Goal: Task Accomplishment & Management: Complete application form

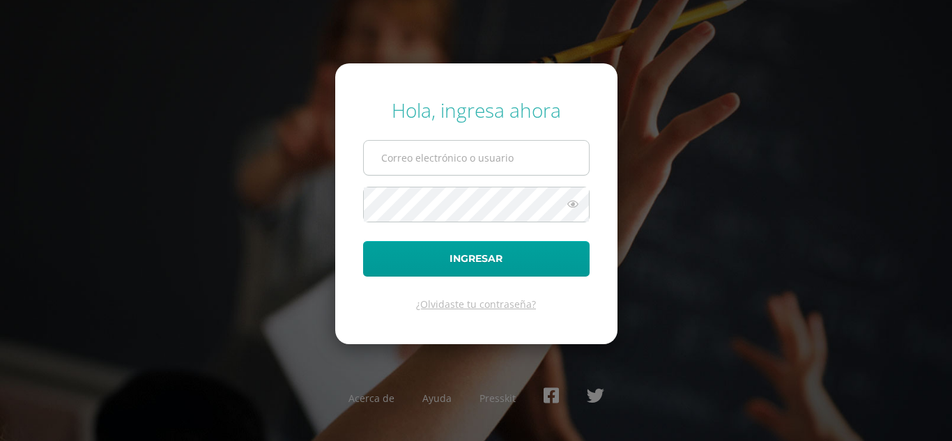
click at [433, 153] on input "text" at bounding box center [476, 158] width 225 height 34
type input "[EMAIL_ADDRESS][DOMAIN_NAME]"
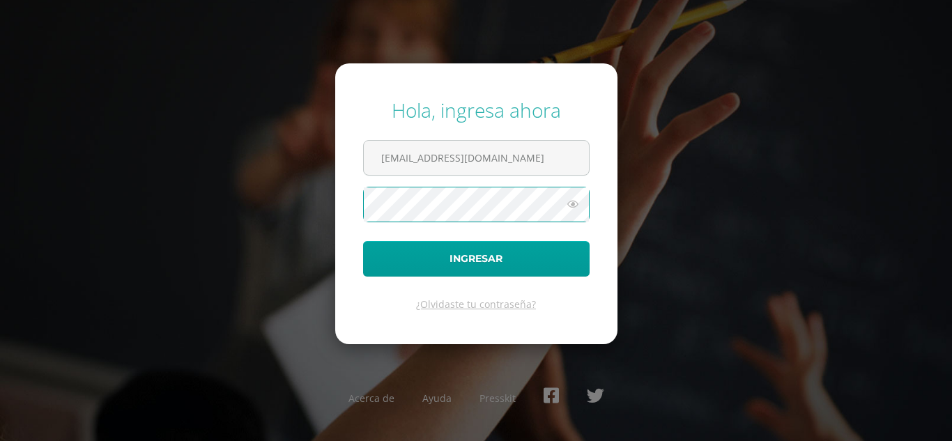
click at [363, 241] on button "Ingresar" at bounding box center [476, 259] width 227 height 36
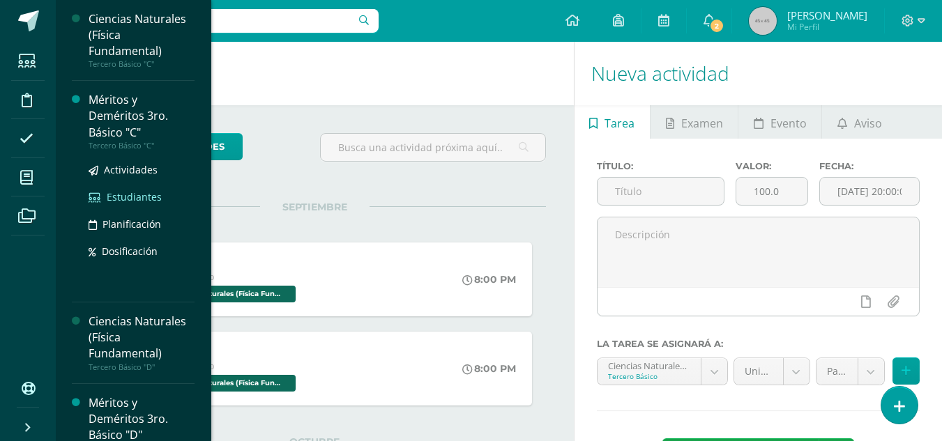
scroll to position [70, 0]
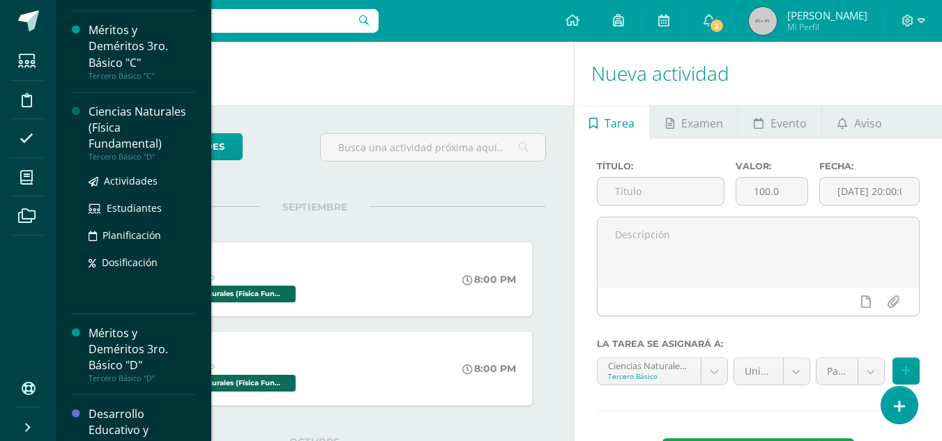
click at [119, 111] on div "Ciencias Naturales (Física Fundamental)" at bounding box center [142, 128] width 106 height 48
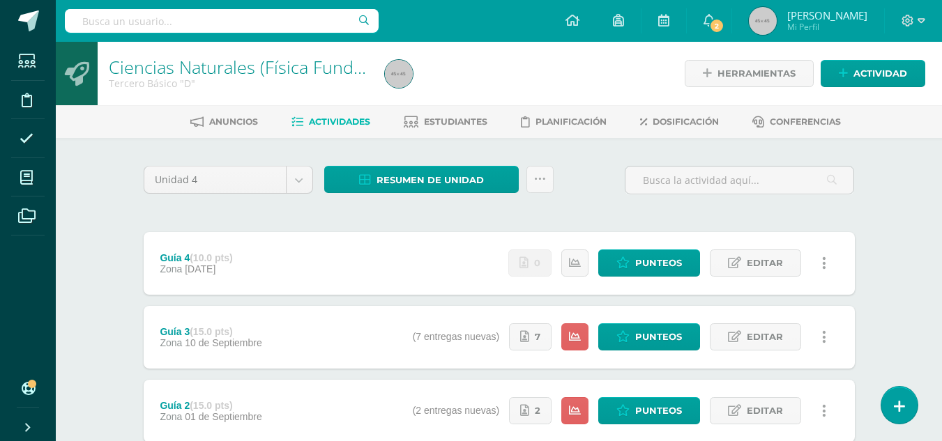
scroll to position [139, 0]
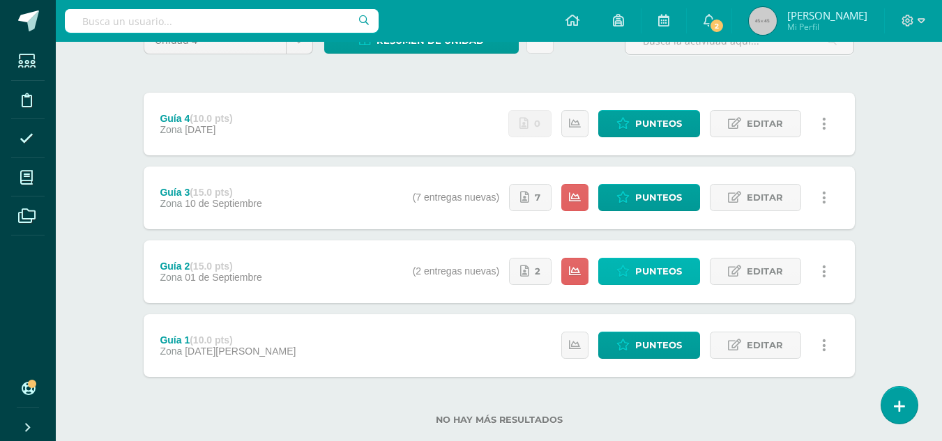
click at [641, 276] on span "Punteos" at bounding box center [658, 272] width 47 height 26
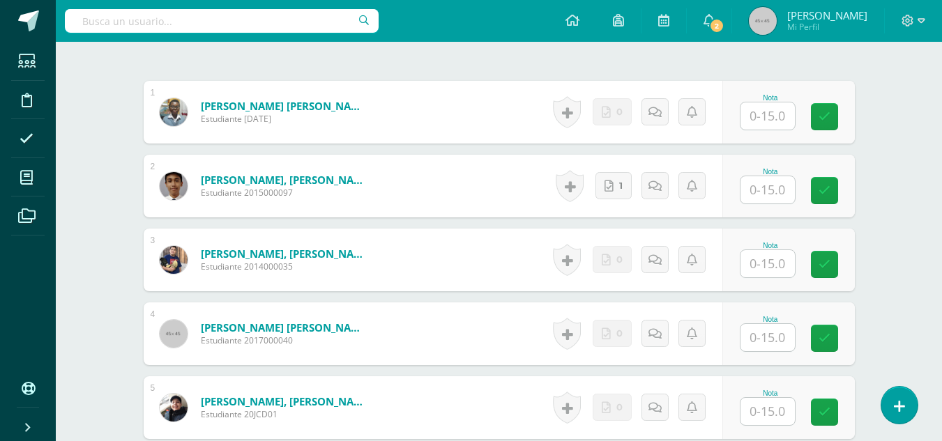
scroll to position [514, 0]
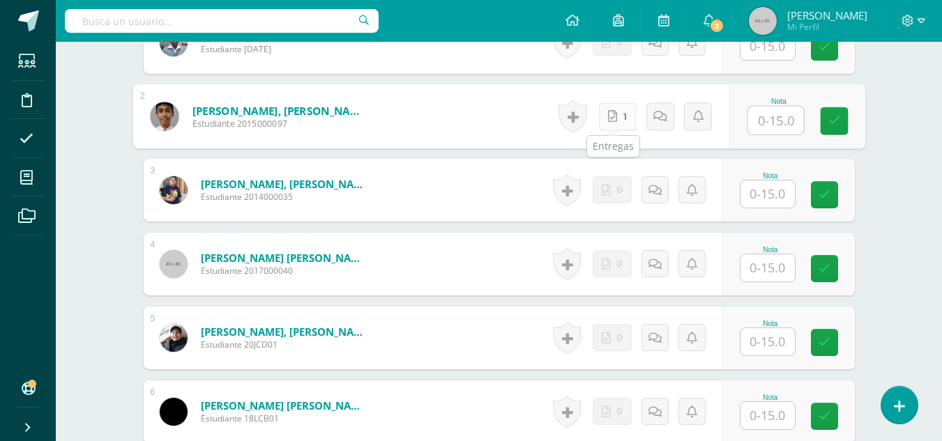
click at [622, 114] on link "1" at bounding box center [617, 116] width 38 height 28
click at [770, 125] on input "text" at bounding box center [775, 121] width 56 height 28
type input "15"
click at [836, 123] on icon at bounding box center [834, 121] width 13 height 12
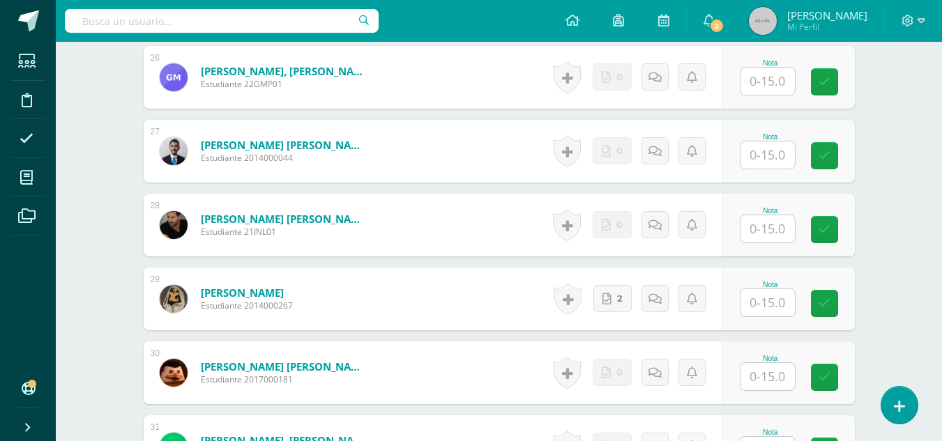
scroll to position [2396, 0]
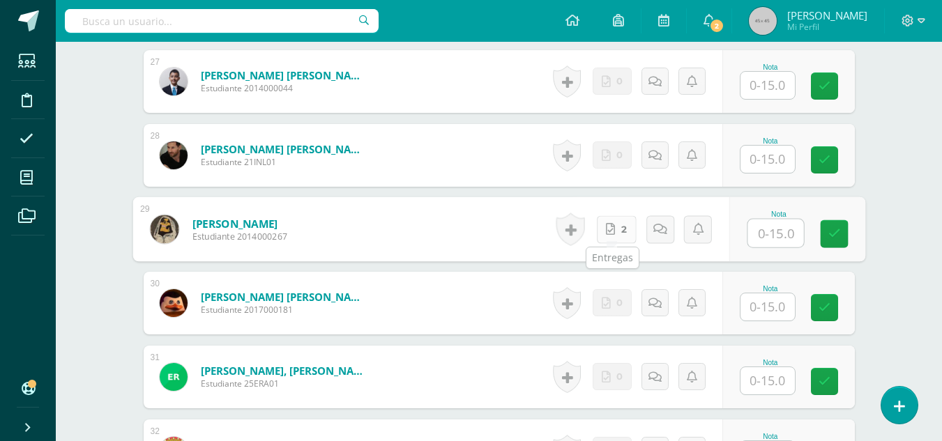
click at [609, 231] on icon at bounding box center [610, 229] width 9 height 12
click at [773, 239] on input "text" at bounding box center [775, 234] width 56 height 28
type input "15"
click at [832, 236] on icon at bounding box center [834, 234] width 13 height 12
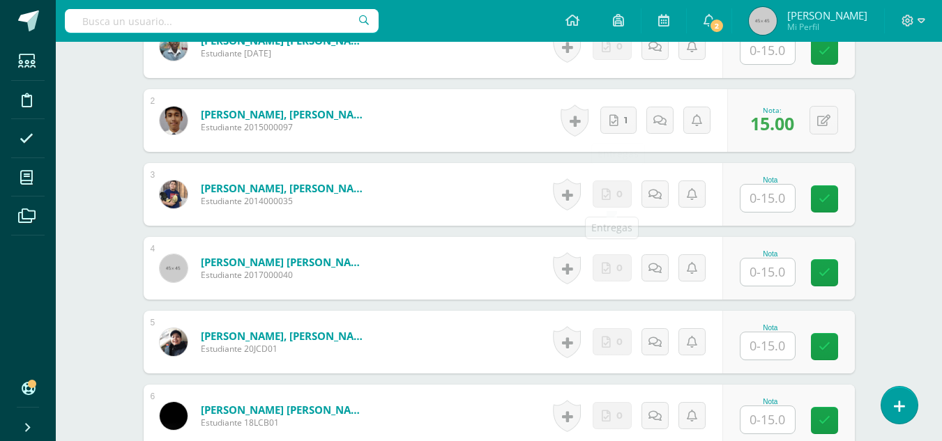
scroll to position [370, 0]
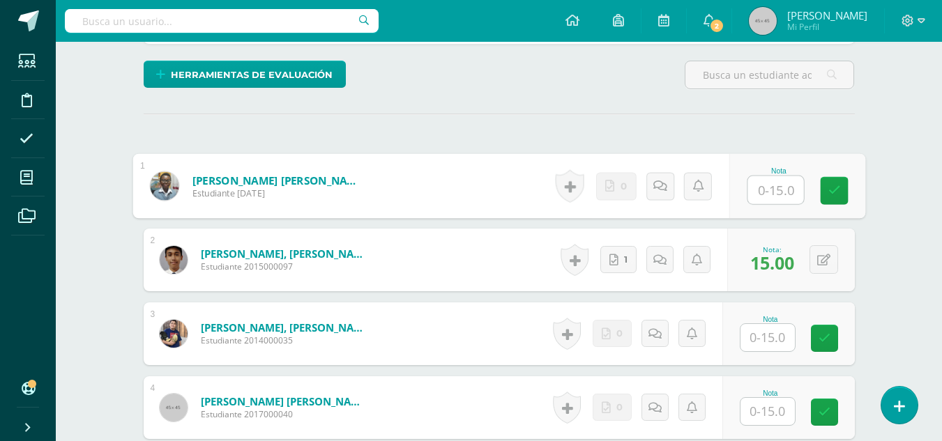
click at [765, 195] on input "text" at bounding box center [775, 190] width 56 height 28
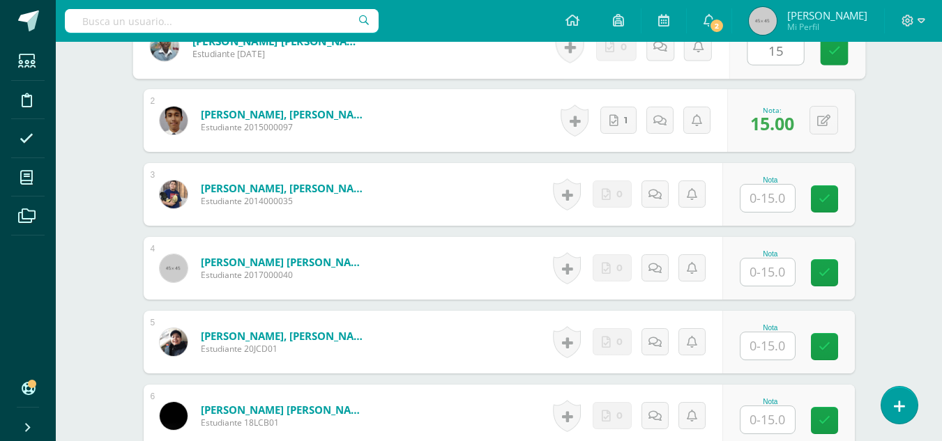
type input "15"
click at [768, 205] on input "text" at bounding box center [767, 198] width 54 height 27
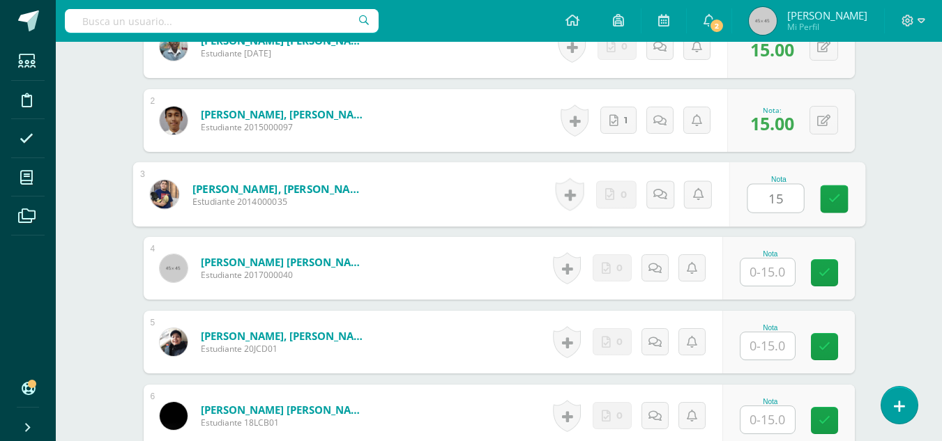
scroll to position [649, 0]
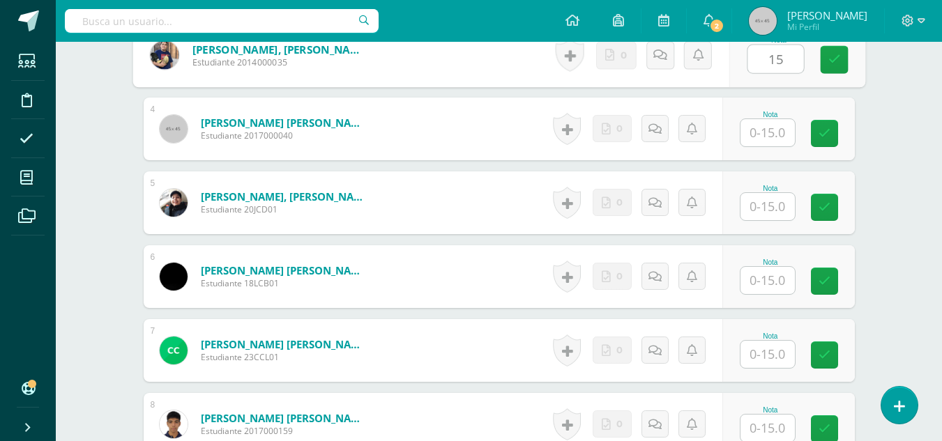
type input "15"
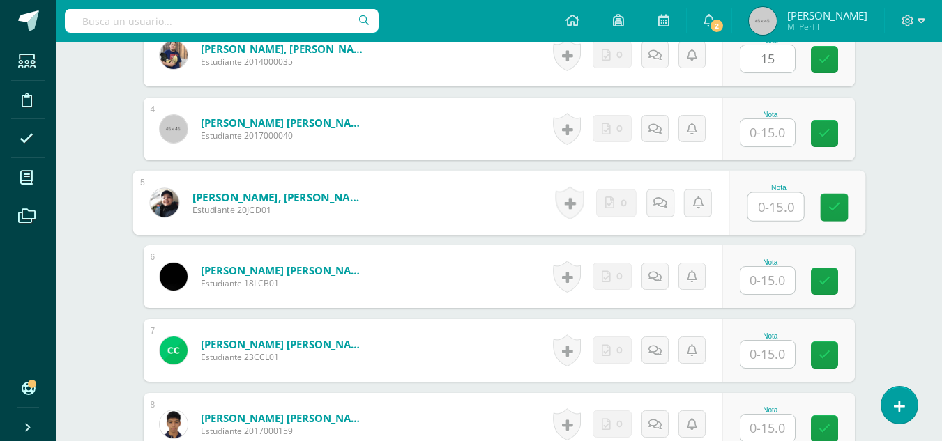
click at [754, 208] on input "text" at bounding box center [775, 207] width 56 height 28
type input "15"
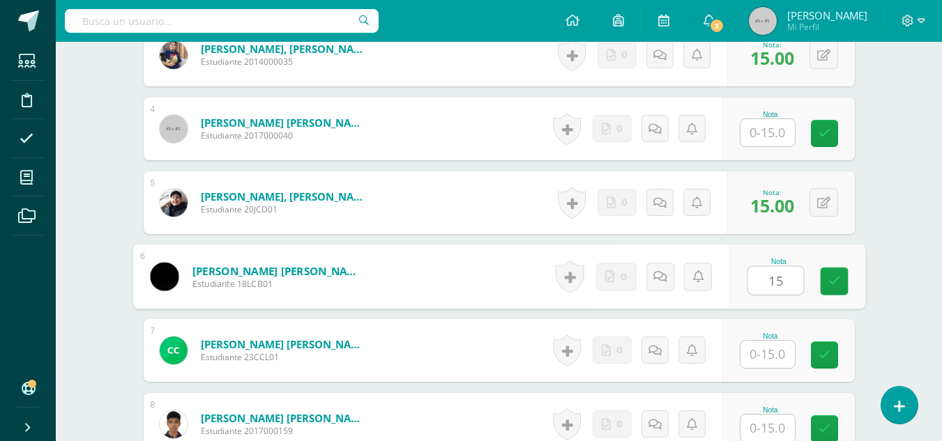
type input "15"
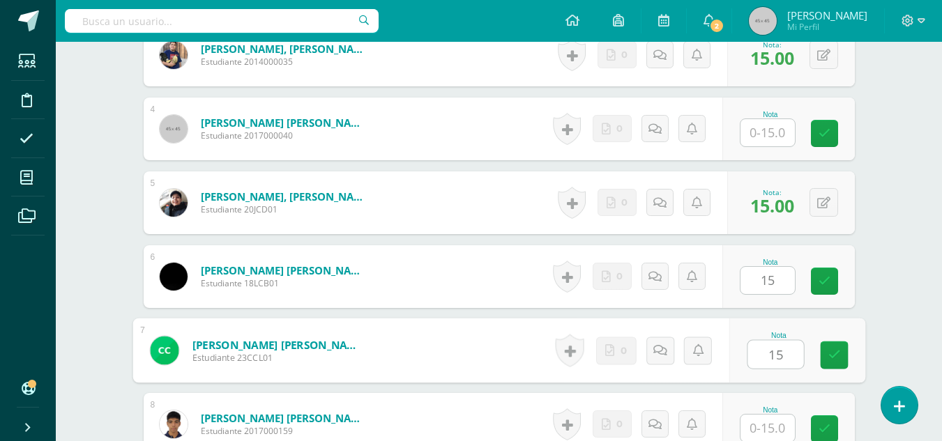
type input "15"
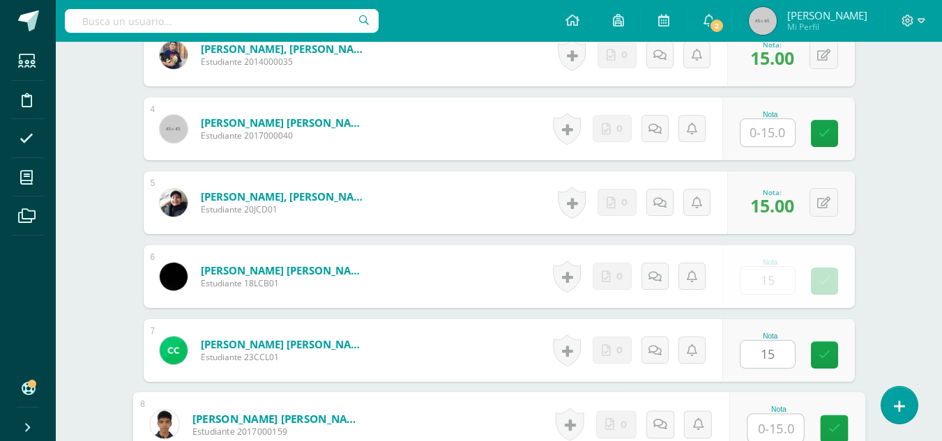
scroll to position [651, 0]
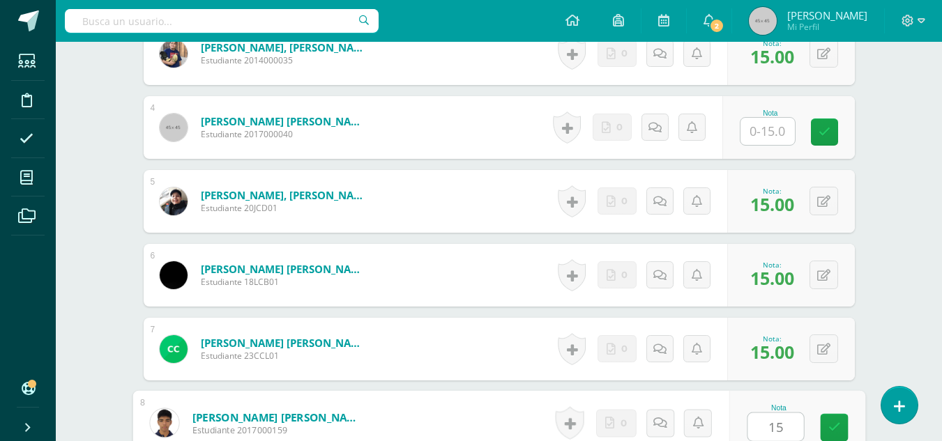
type input "15"
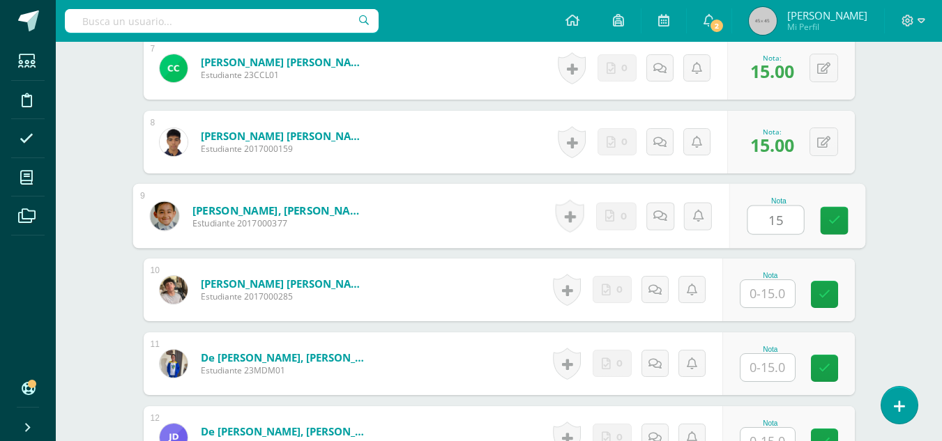
type input "15"
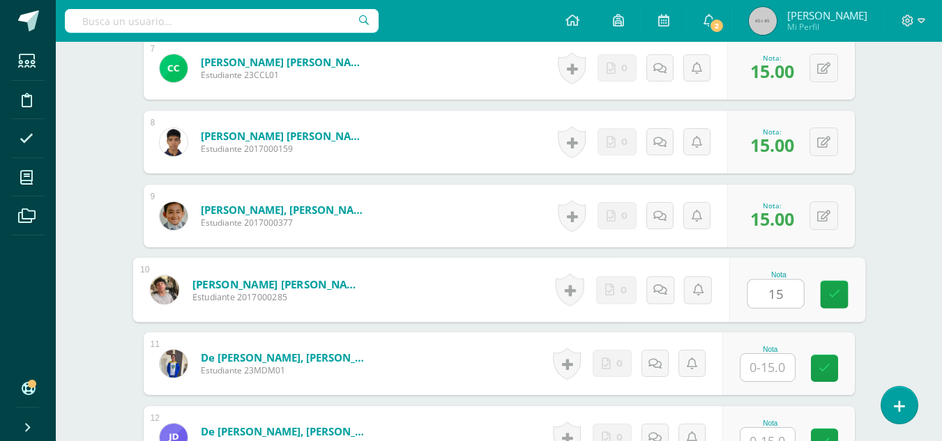
type input "15"
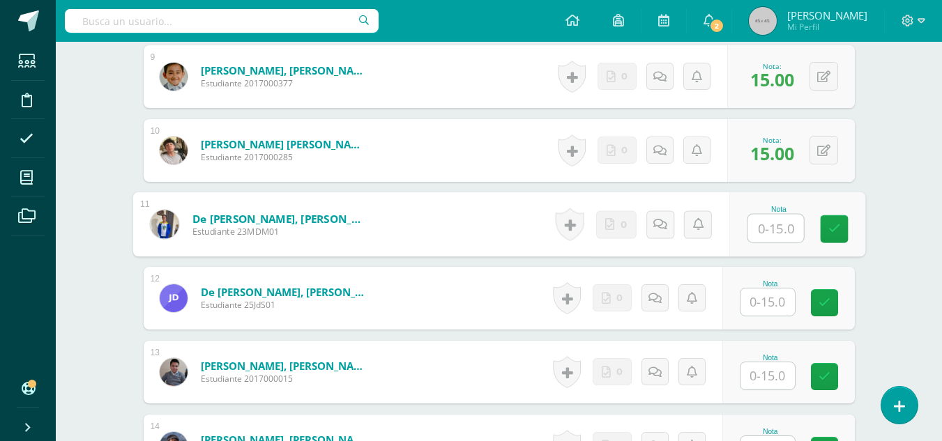
scroll to position [1141, 0]
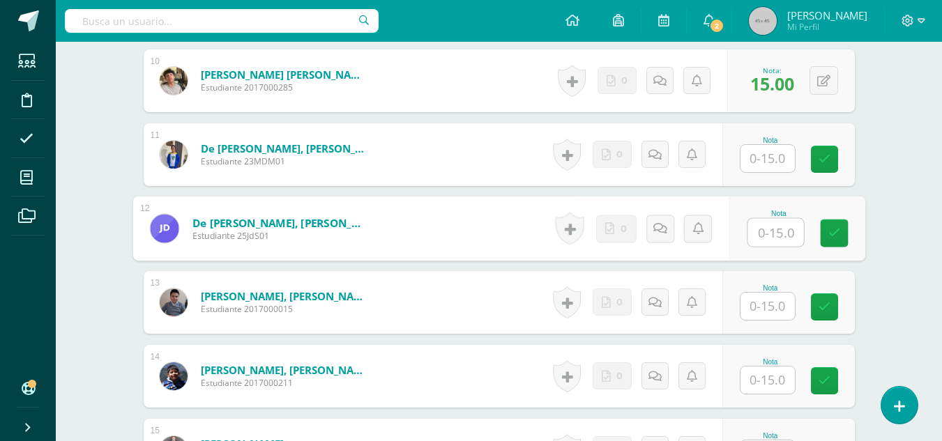
click at [766, 234] on input "text" at bounding box center [775, 233] width 56 height 28
type input "15"
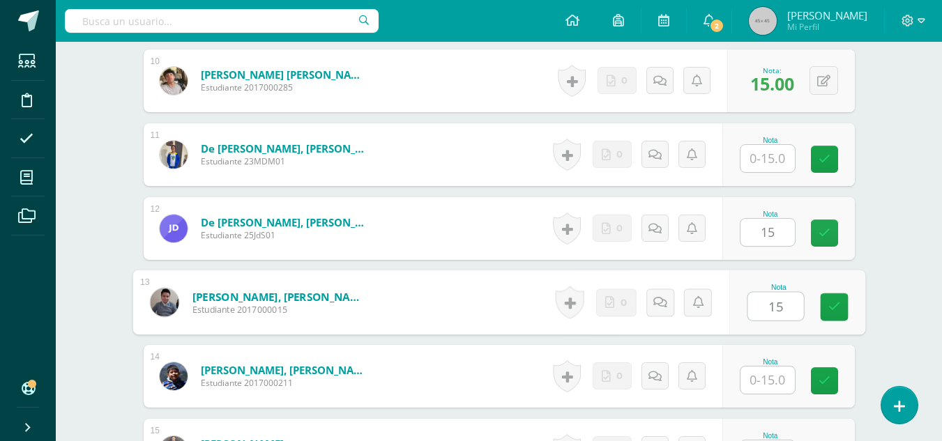
type input "15"
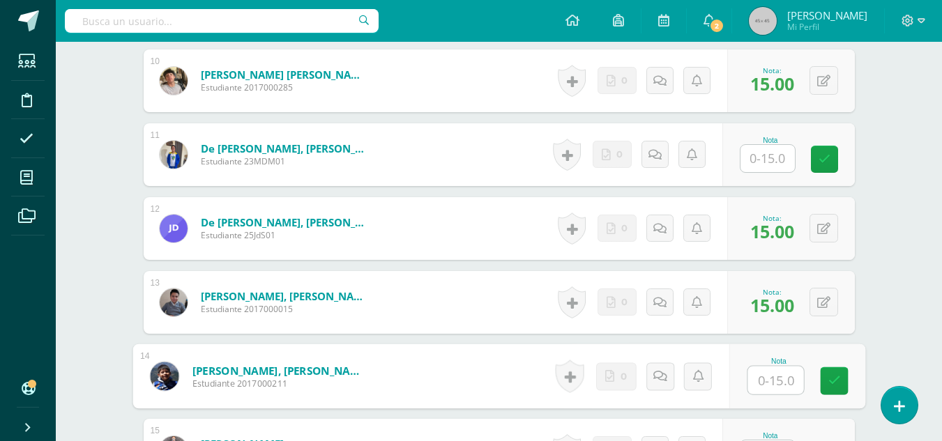
scroll to position [1280, 0]
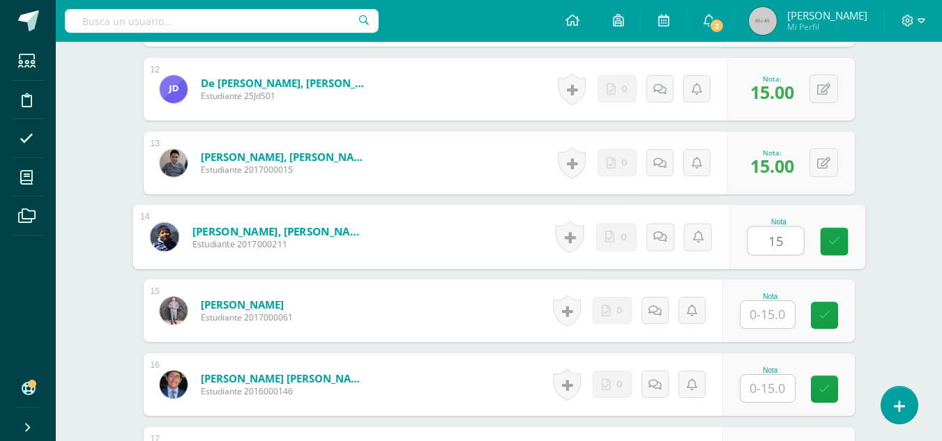
type input "15"
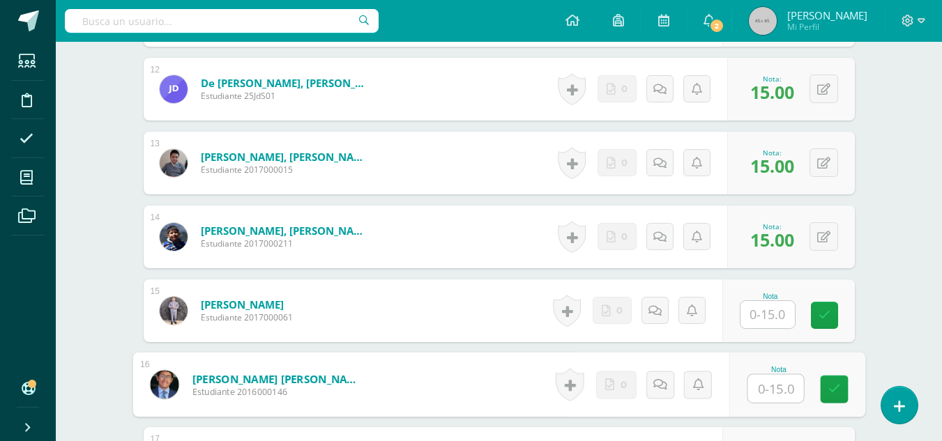
click at [770, 393] on input "text" at bounding box center [775, 389] width 56 height 28
type input "15"
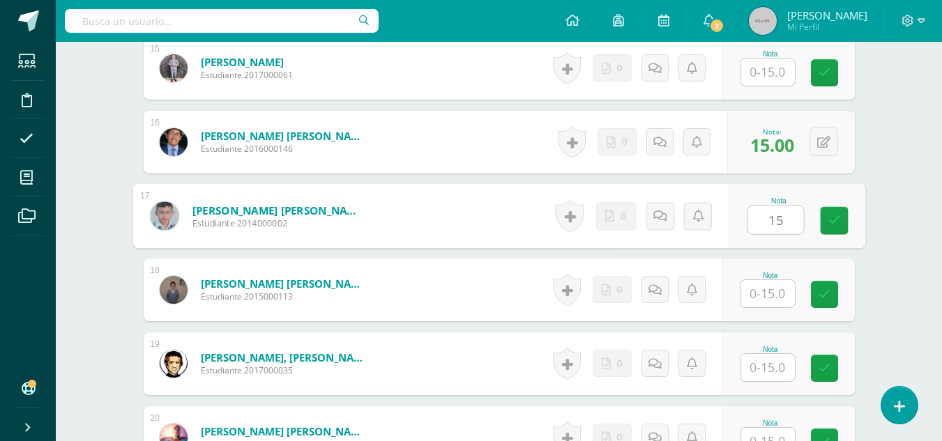
type input "15"
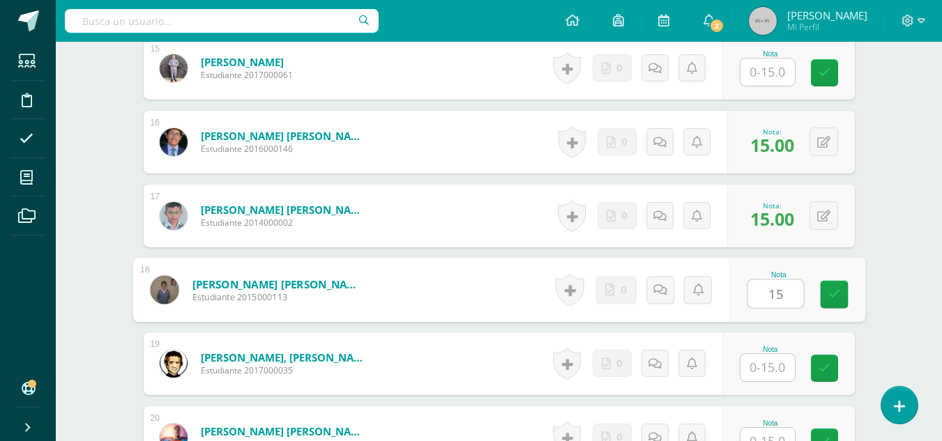
scroll to position [1592, 0]
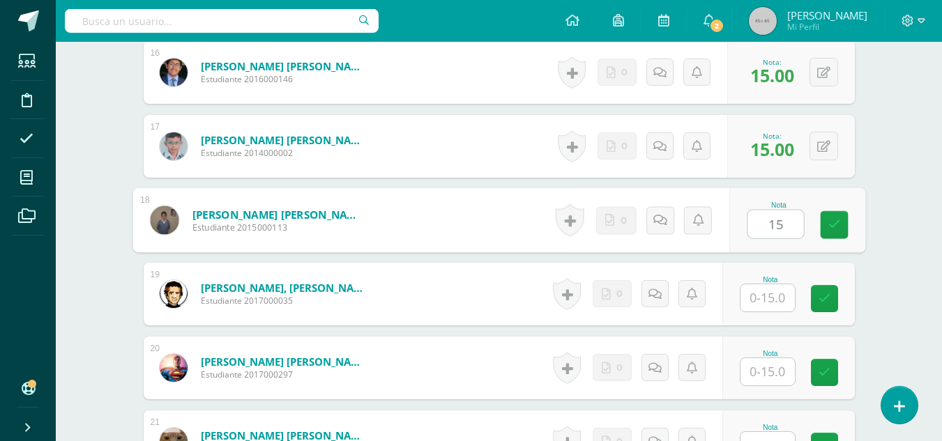
type input "15"
click at [763, 307] on input "text" at bounding box center [767, 297] width 54 height 27
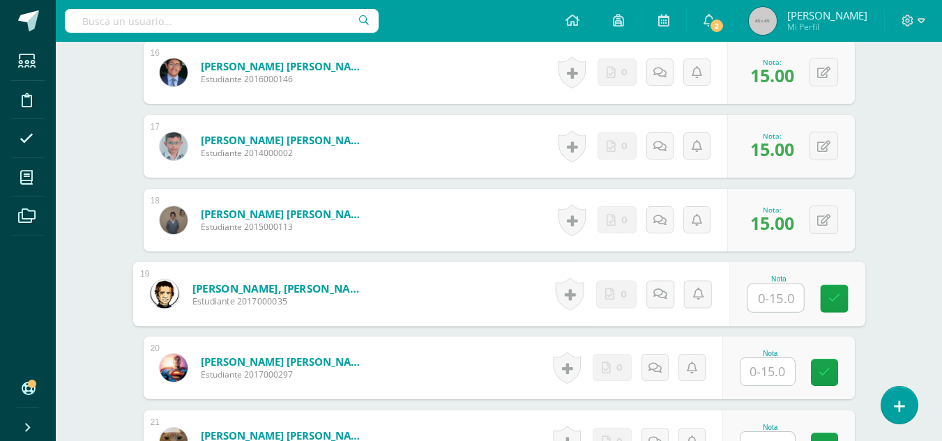
click at [767, 310] on input "text" at bounding box center [775, 298] width 56 height 28
type input "15"
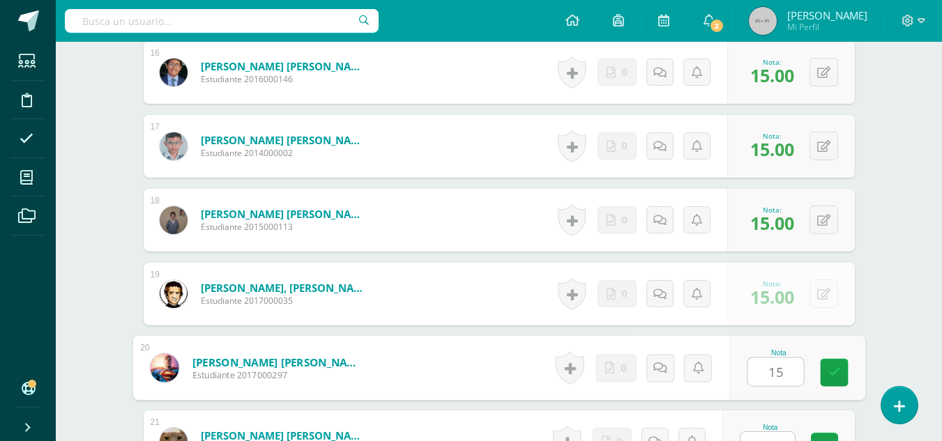
type input "15"
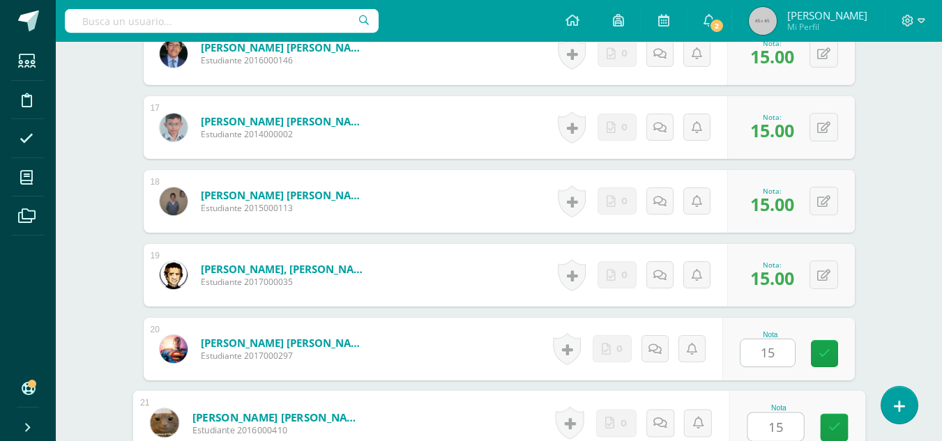
type input "15"
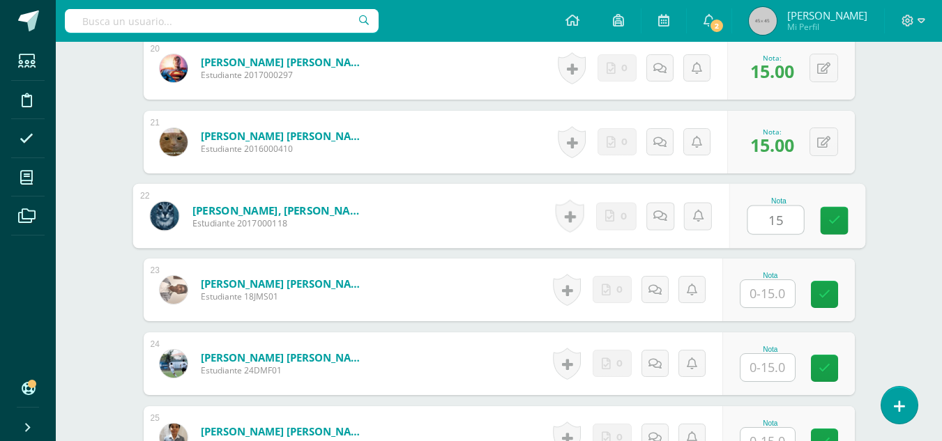
type input "15"
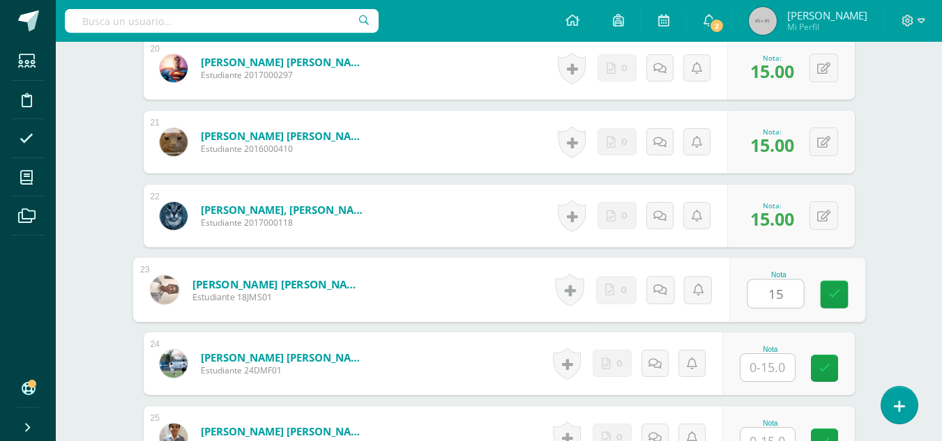
type input "15"
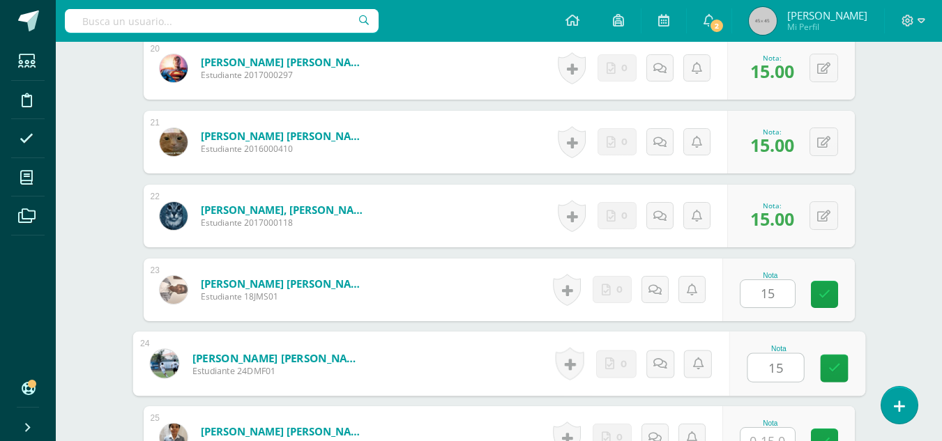
type input "15"
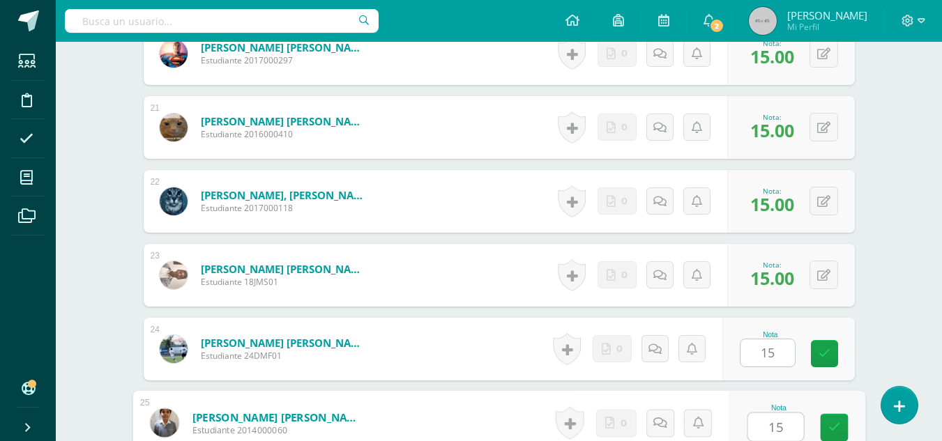
type input "15"
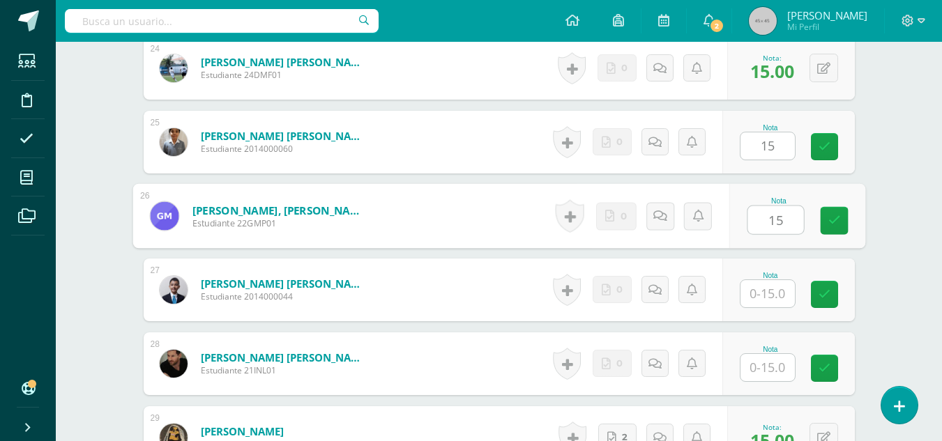
type input "15"
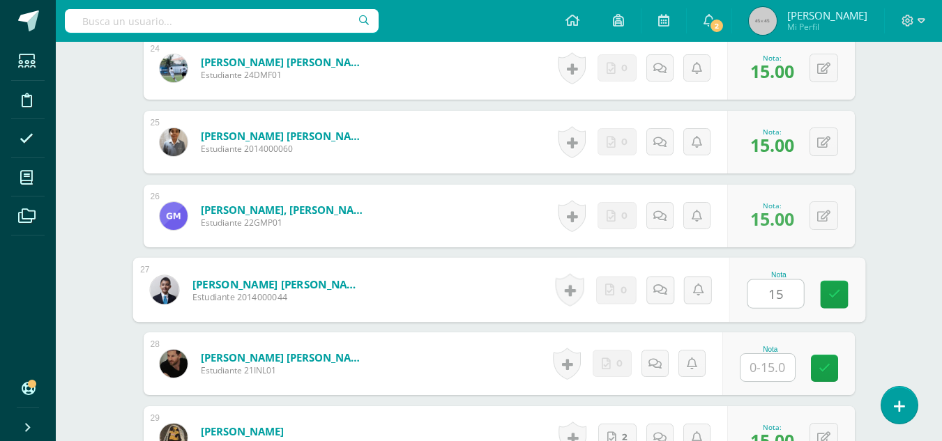
type input "15"
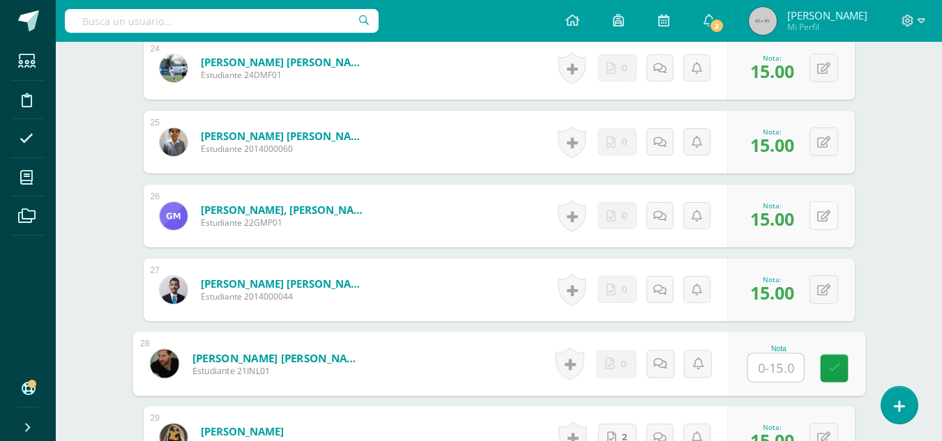
click at [824, 220] on button at bounding box center [823, 215] width 29 height 29
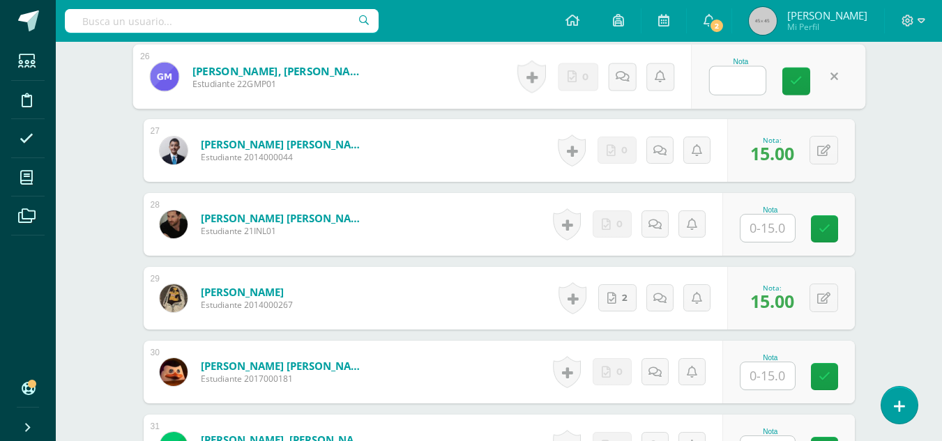
scroll to position [2397, 0]
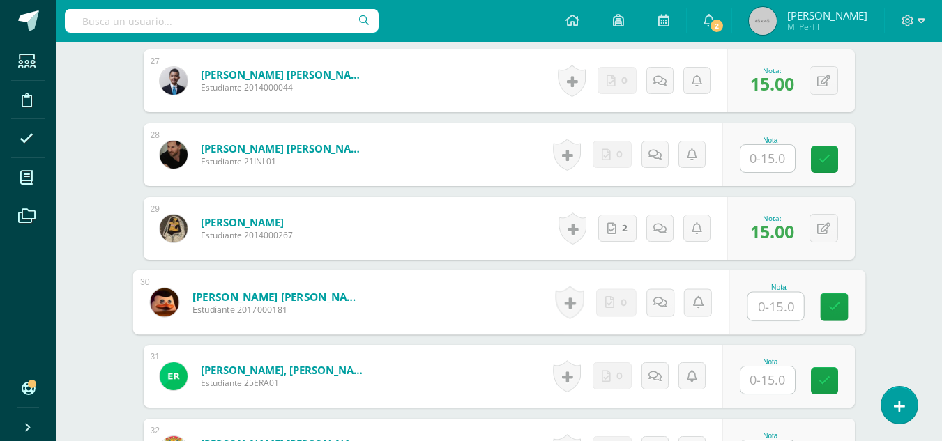
click at [762, 305] on input "text" at bounding box center [775, 307] width 56 height 28
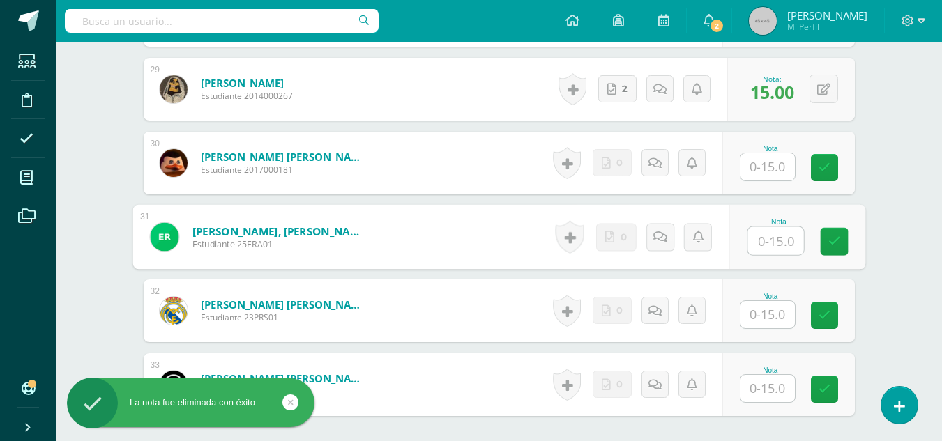
click at [768, 244] on input "text" at bounding box center [775, 241] width 56 height 28
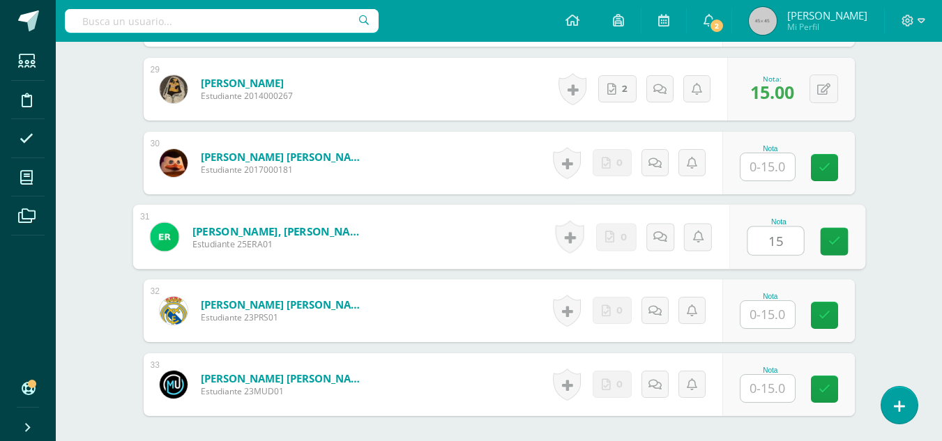
type input "15"
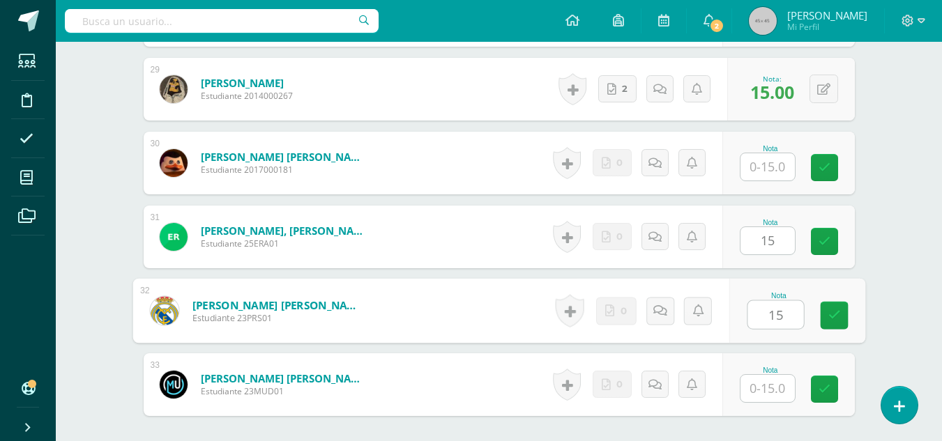
type input "15"
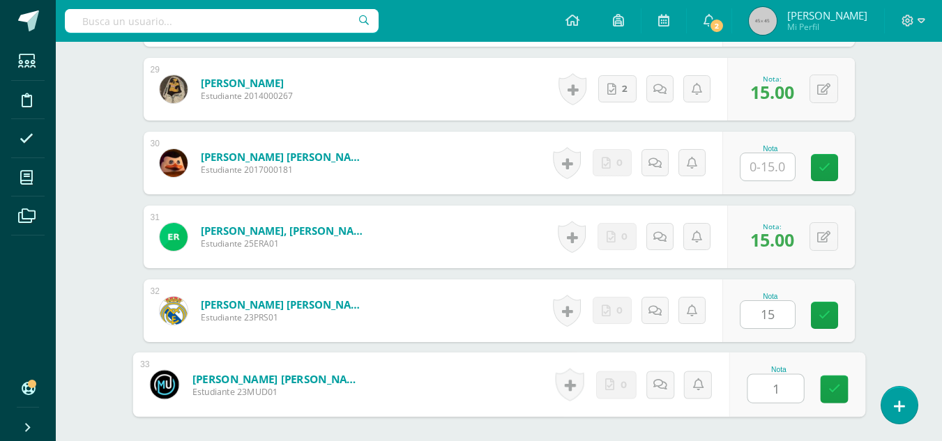
type input "15"
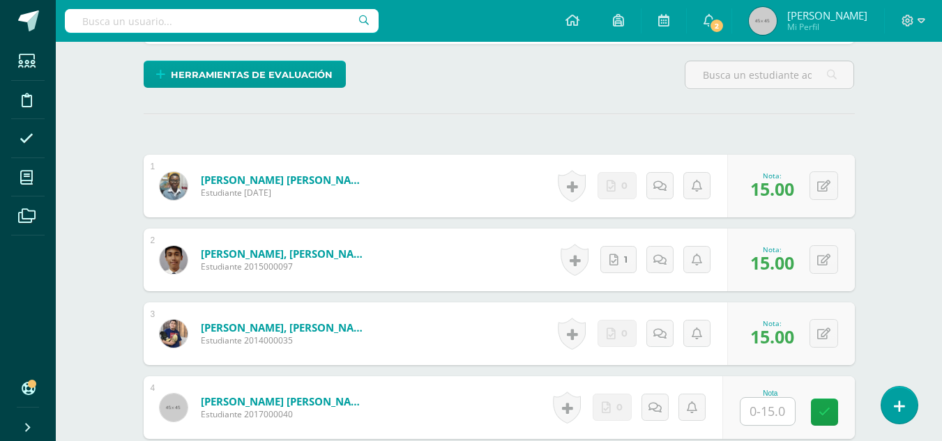
scroll to position [0, 0]
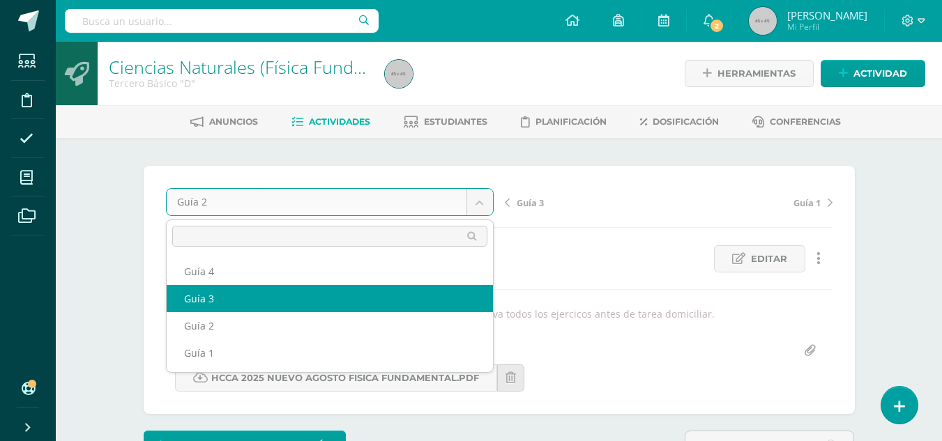
select select "/dashboard/teacher/grade-activity/178871/"
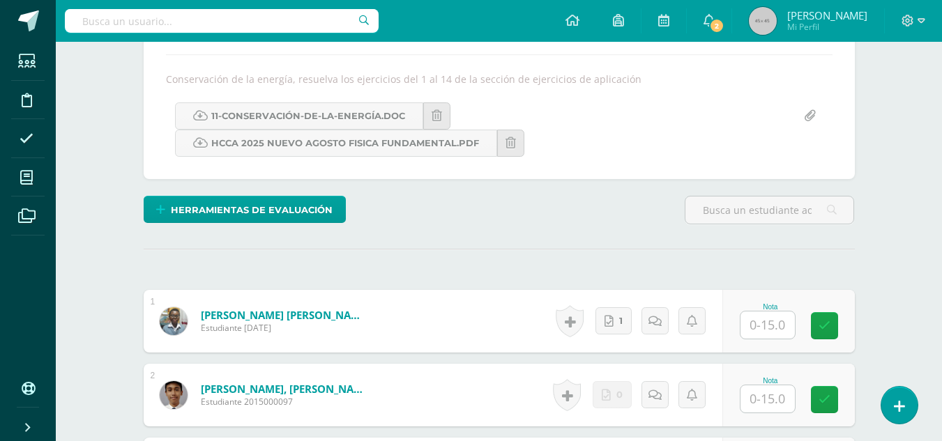
scroll to position [444, 0]
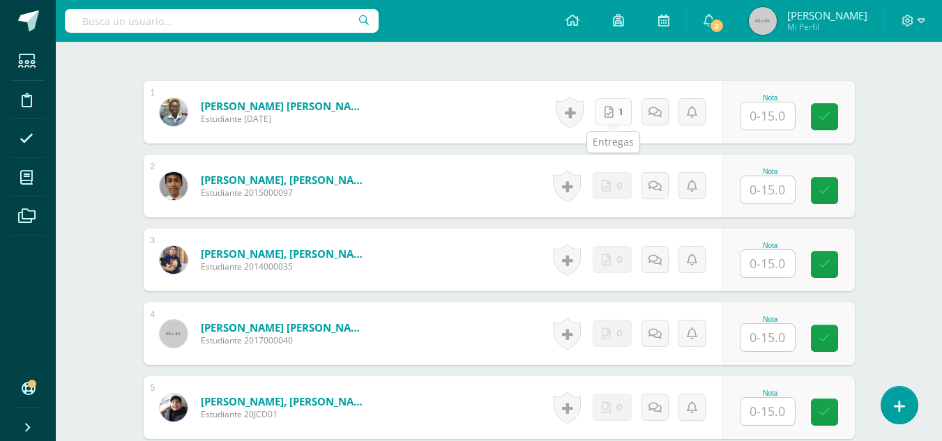
click at [617, 114] on link "1" at bounding box center [613, 111] width 36 height 27
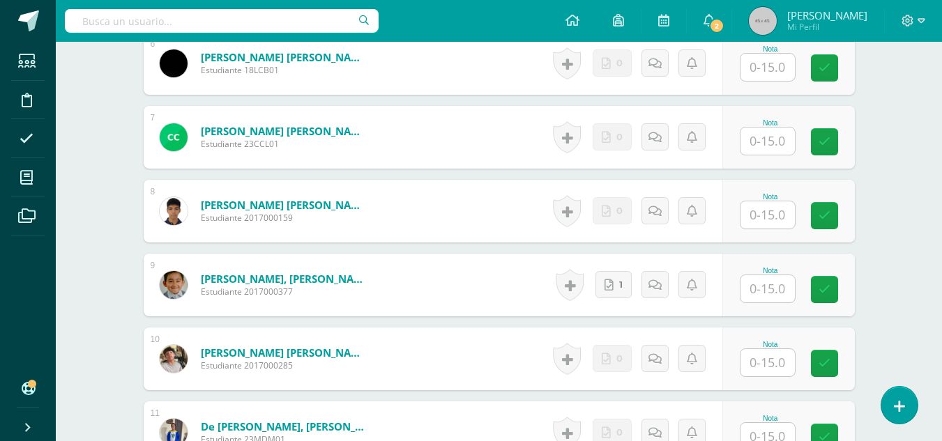
scroll to position [932, 0]
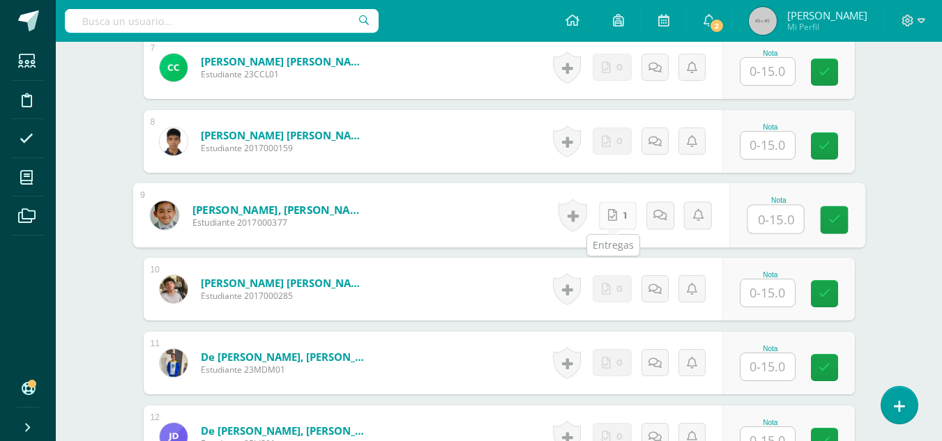
click at [616, 217] on link "1" at bounding box center [617, 215] width 38 height 28
click at [760, 220] on input "text" at bounding box center [775, 220] width 56 height 28
type input "15"
click at [841, 218] on link at bounding box center [834, 220] width 28 height 28
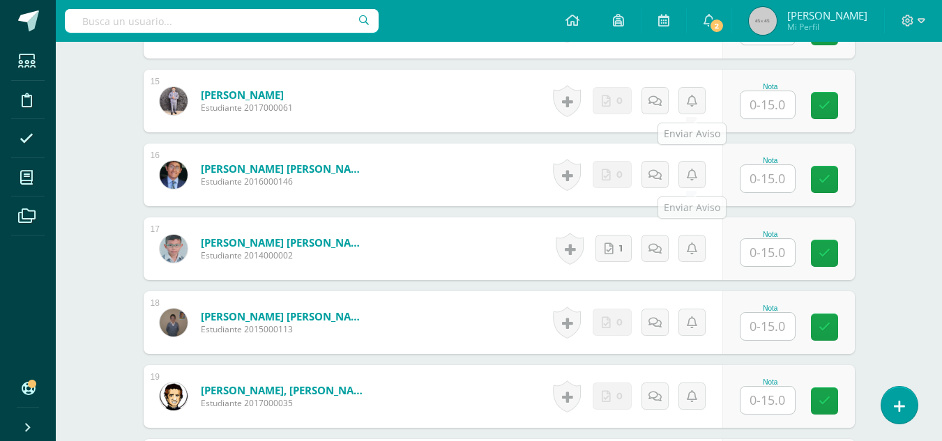
scroll to position [1560, 0]
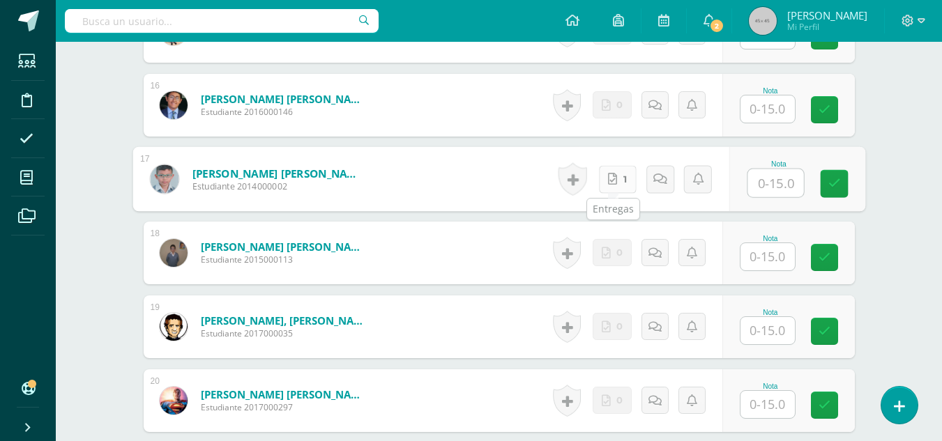
click at [617, 183] on link "1" at bounding box center [617, 179] width 38 height 28
click at [757, 178] on input "text" at bounding box center [775, 183] width 56 height 28
type input "15"
click at [840, 187] on link at bounding box center [834, 184] width 28 height 28
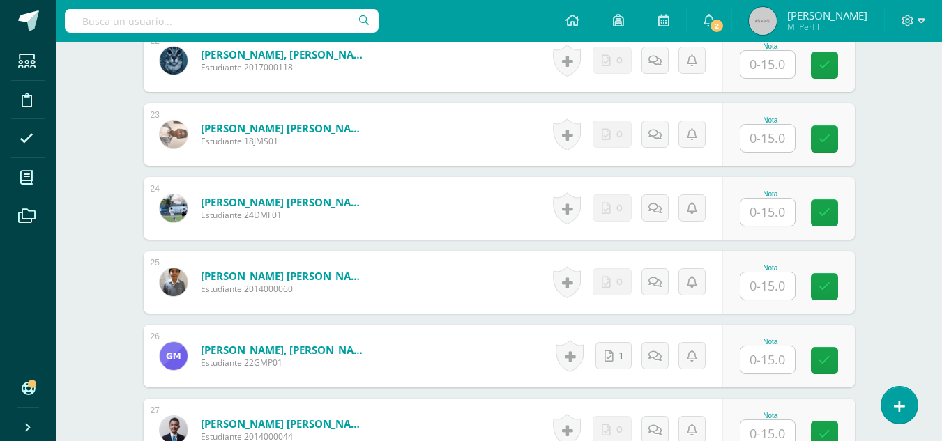
scroll to position [2257, 0]
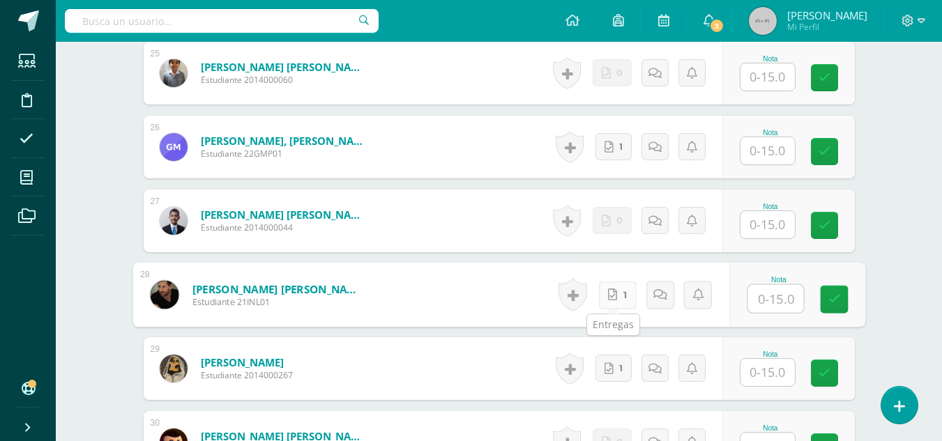
click at [616, 294] on link "1" at bounding box center [617, 295] width 38 height 28
click at [613, 149] on icon at bounding box center [608, 148] width 9 height 12
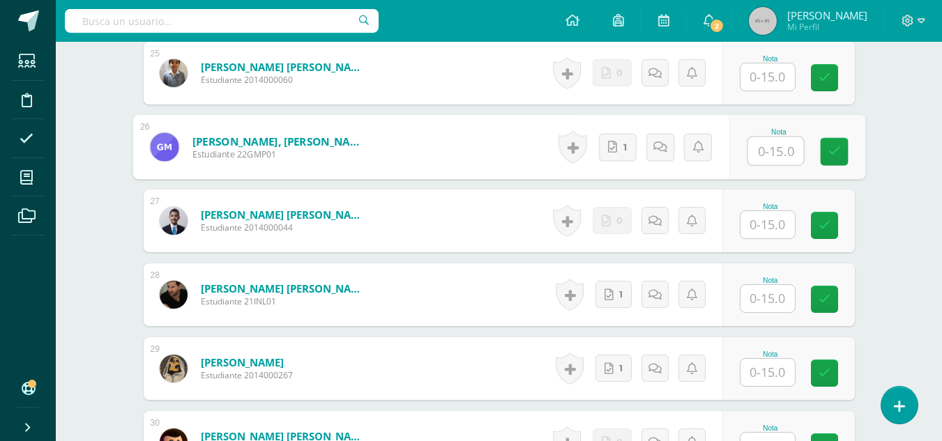
click at [774, 152] on input "text" at bounding box center [775, 151] width 56 height 28
type input "15"
click at [829, 153] on icon at bounding box center [834, 152] width 13 height 12
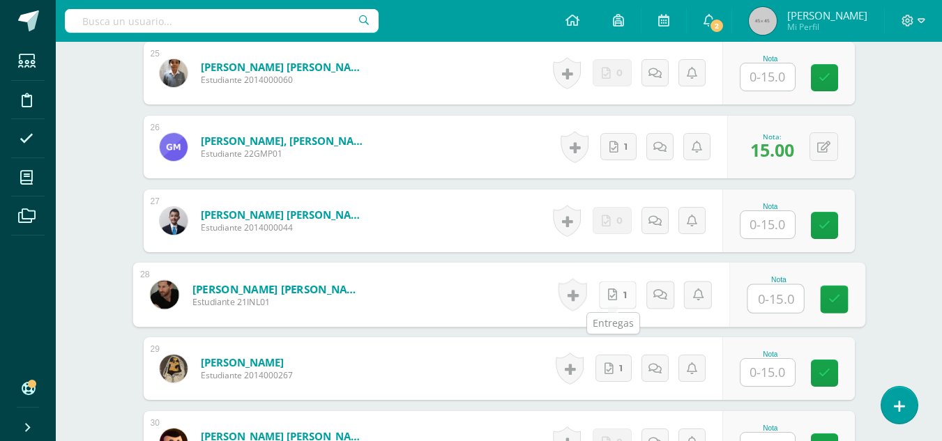
click at [619, 296] on link "1" at bounding box center [617, 295] width 38 height 28
click at [779, 299] on input "text" at bounding box center [775, 299] width 56 height 28
type input "15"
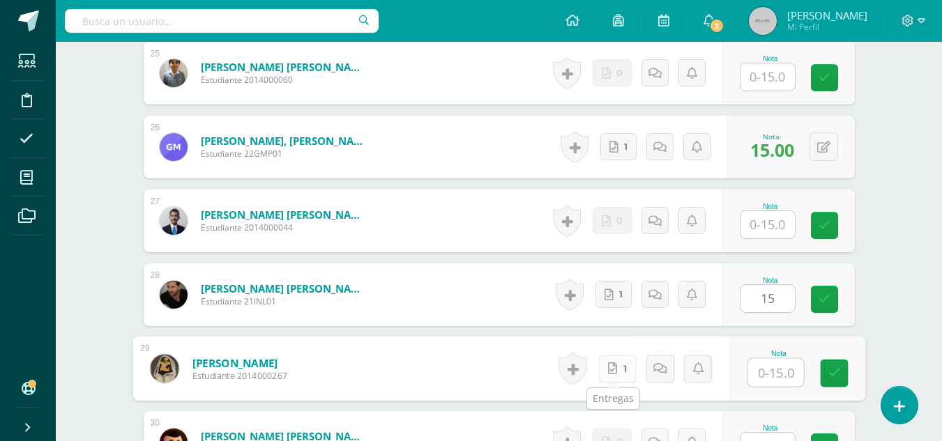
click at [616, 363] on link "1" at bounding box center [617, 369] width 38 height 28
click at [773, 369] on input "text" at bounding box center [775, 373] width 56 height 28
type input "15"
click at [830, 370] on icon at bounding box center [834, 373] width 13 height 12
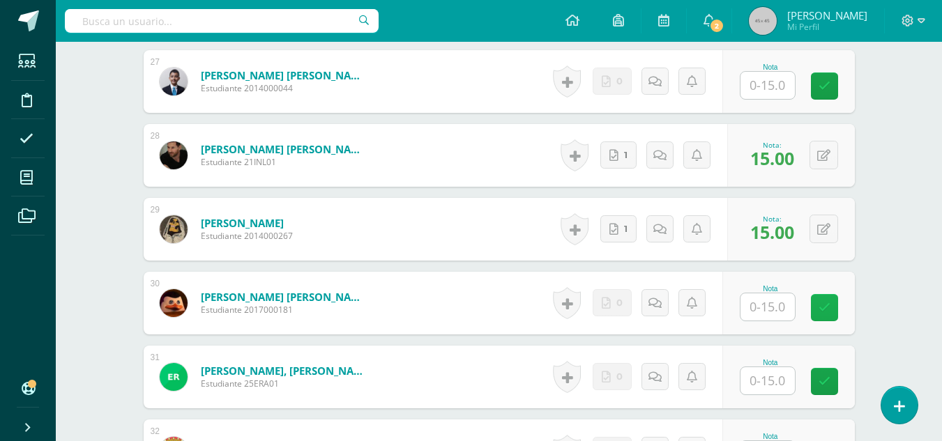
scroll to position [2606, 0]
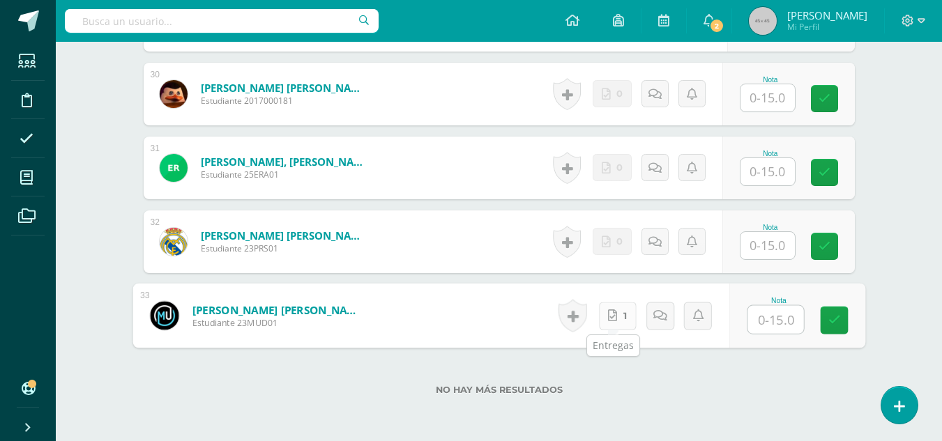
click at [619, 316] on link "1" at bounding box center [617, 316] width 38 height 28
click at [771, 316] on input "text" at bounding box center [775, 320] width 56 height 28
type input "15"
click at [835, 330] on link at bounding box center [834, 321] width 28 height 28
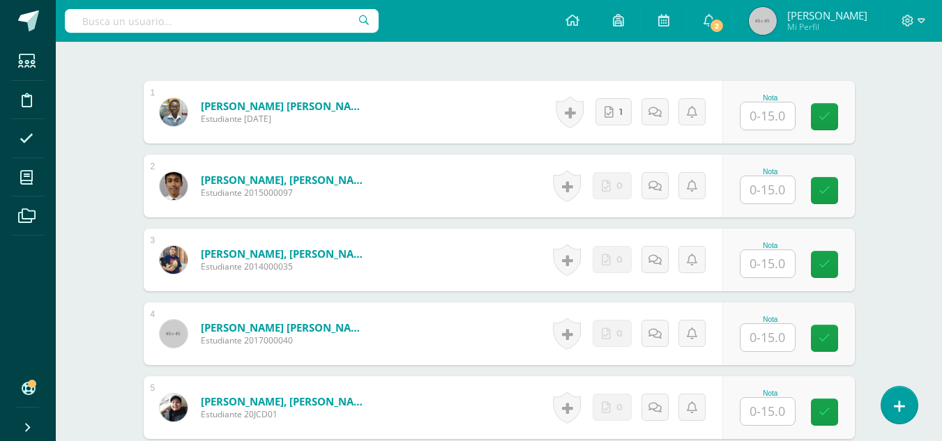
scroll to position [374, 0]
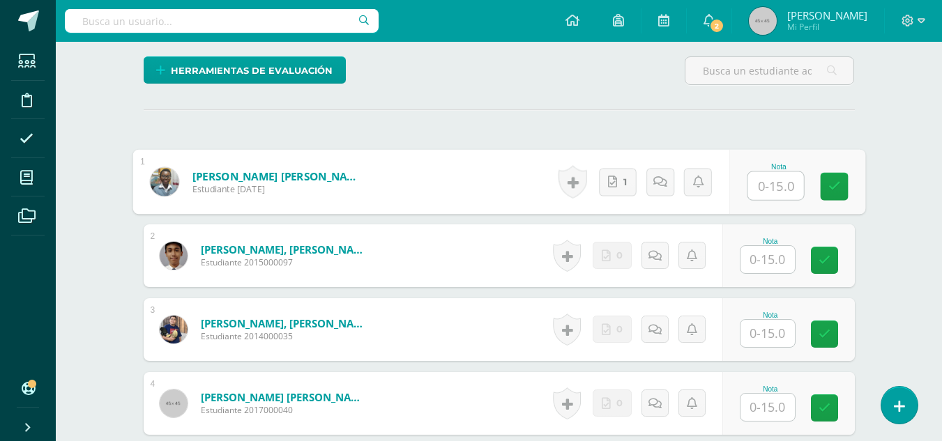
click at [757, 184] on input "text" at bounding box center [775, 186] width 56 height 28
type input "15"
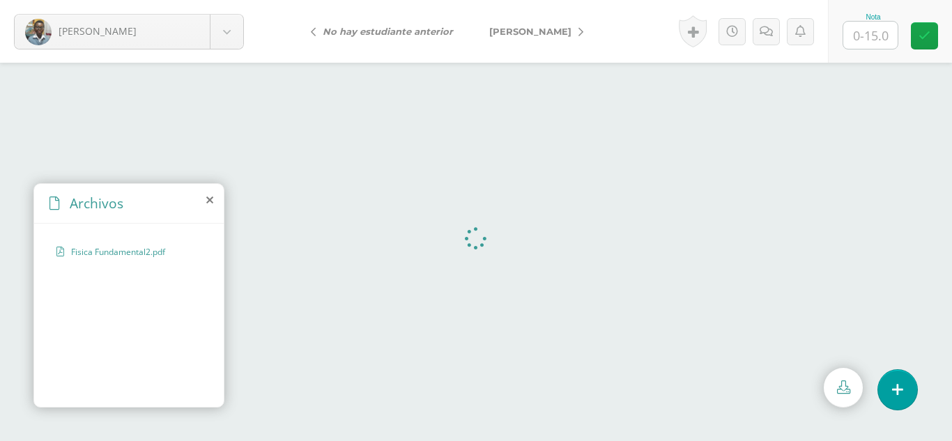
click at [853, 30] on input "text" at bounding box center [871, 35] width 54 height 27
type input "15"
click at [920, 31] on icon at bounding box center [925, 36] width 12 height 12
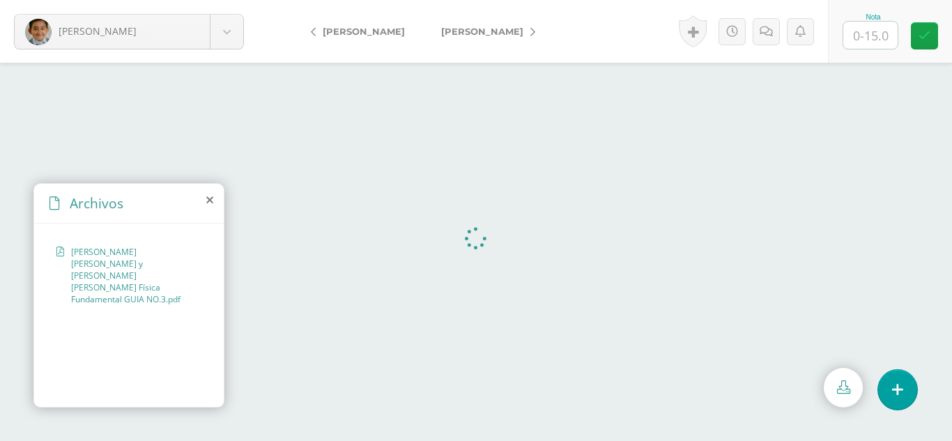
click at [209, 200] on icon at bounding box center [209, 200] width 7 height 11
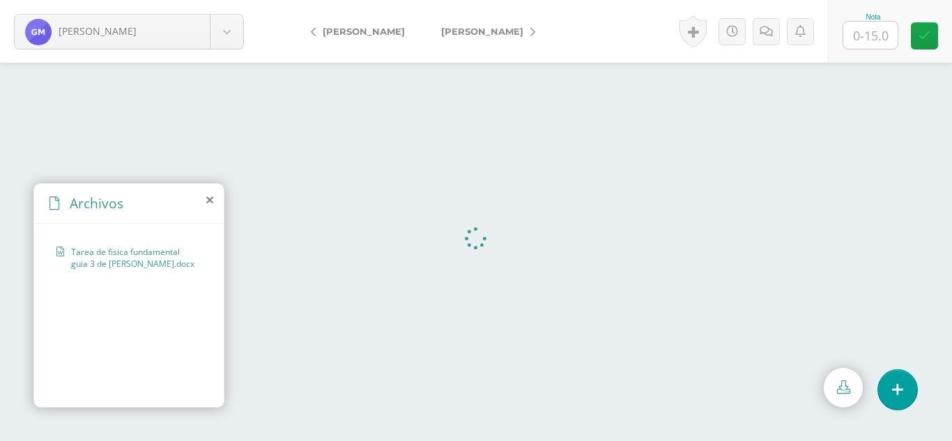
click at [208, 201] on icon at bounding box center [209, 200] width 7 height 11
